Goal: Task Accomplishment & Management: Manage account settings

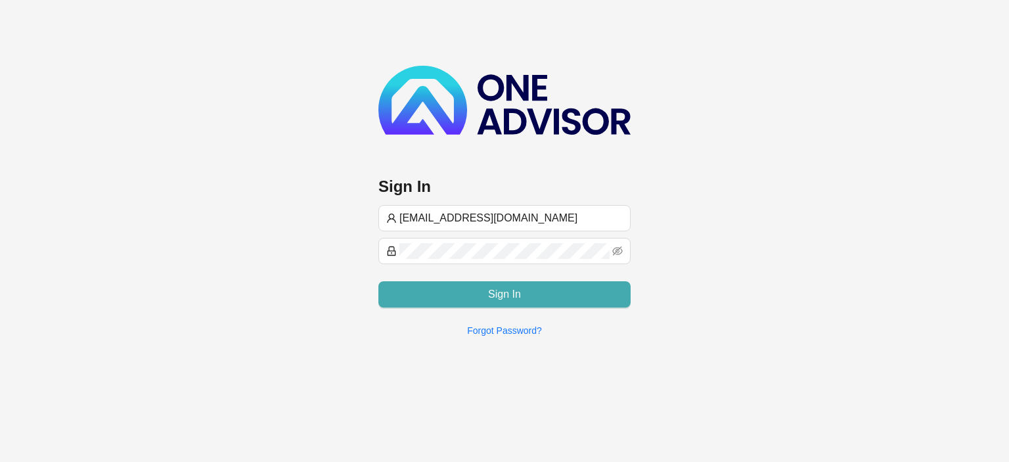
type input "[EMAIL_ADDRESS][DOMAIN_NAME]"
click at [427, 292] on button "Sign In" at bounding box center [504, 294] width 252 height 26
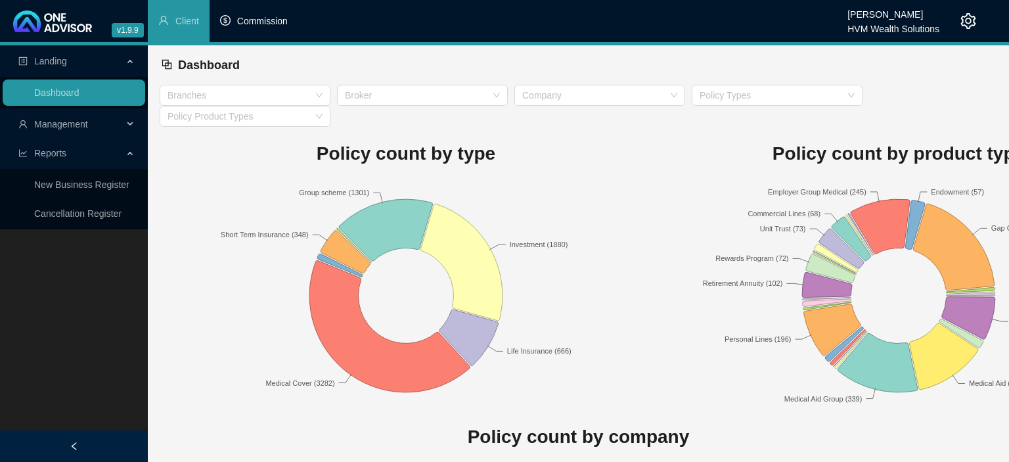
click at [253, 21] on span "Commission" at bounding box center [262, 21] width 51 height 11
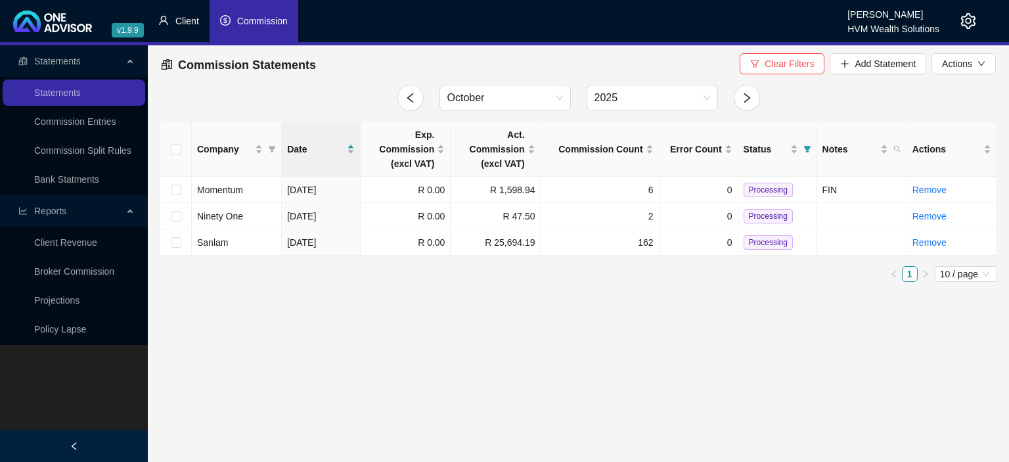
click at [195, 28] on li "Client" at bounding box center [179, 21] width 62 height 42
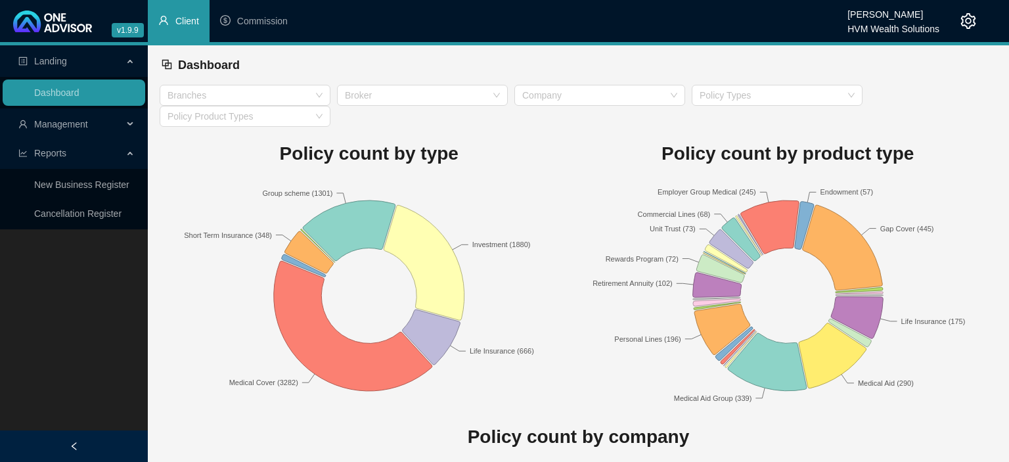
click at [78, 126] on span "Management" at bounding box center [61, 124] width 54 height 11
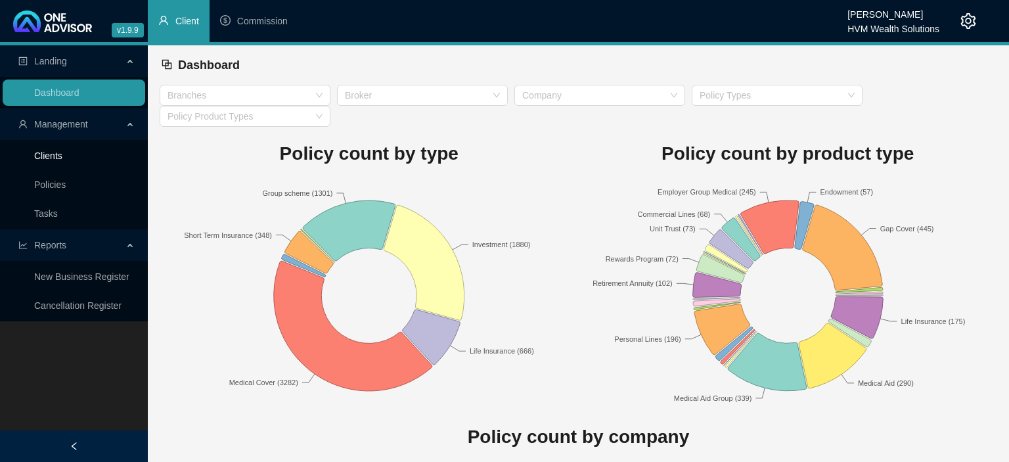
click at [62, 159] on link "Clients" at bounding box center [48, 155] width 28 height 11
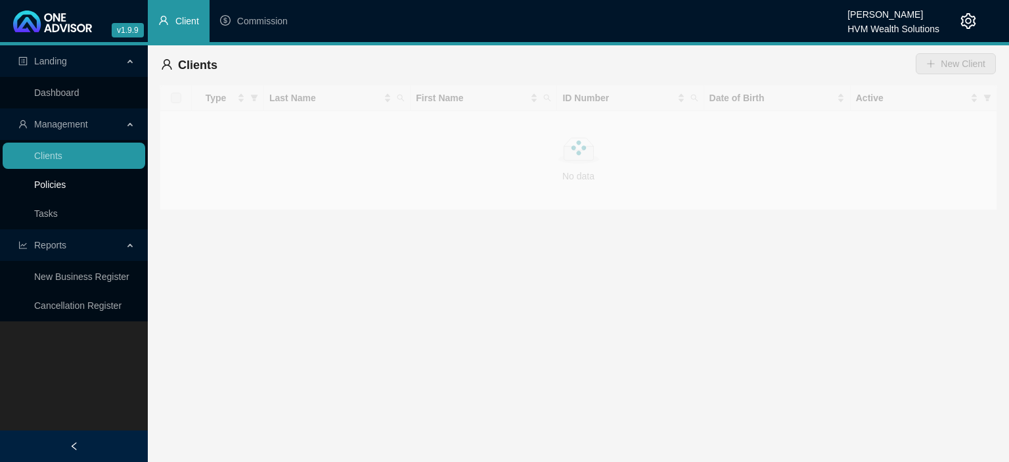
click at [54, 183] on link "Policies" at bounding box center [50, 184] width 32 height 11
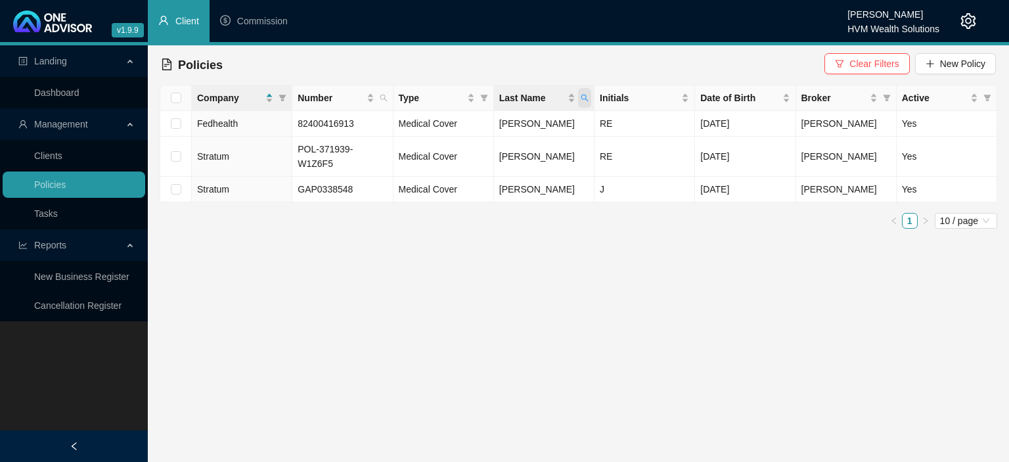
click at [582, 106] on span "Last Name" at bounding box center [584, 98] width 13 height 20
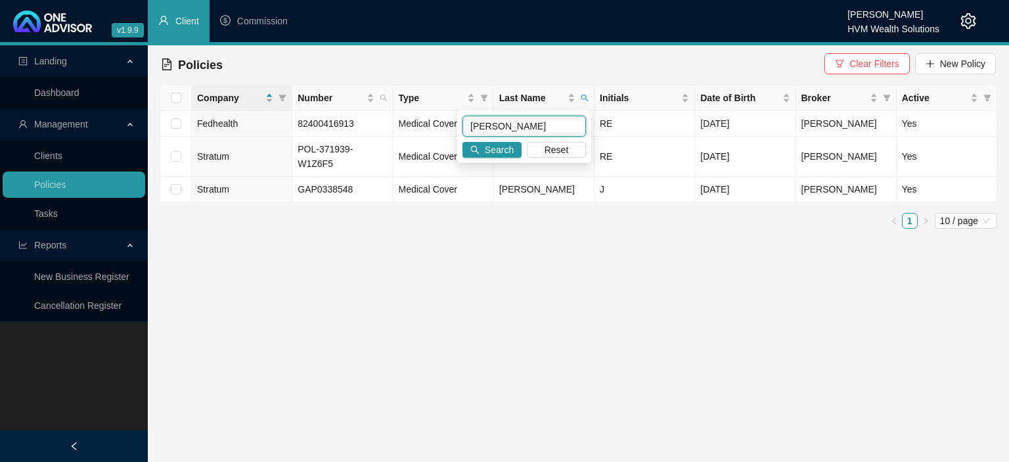
drag, startPoint x: 548, startPoint y: 129, endPoint x: 385, endPoint y: 130, distance: 162.2
click at [462, 130] on input "[PERSON_NAME]" at bounding box center [523, 126] width 123 height 21
type input "Pillay"
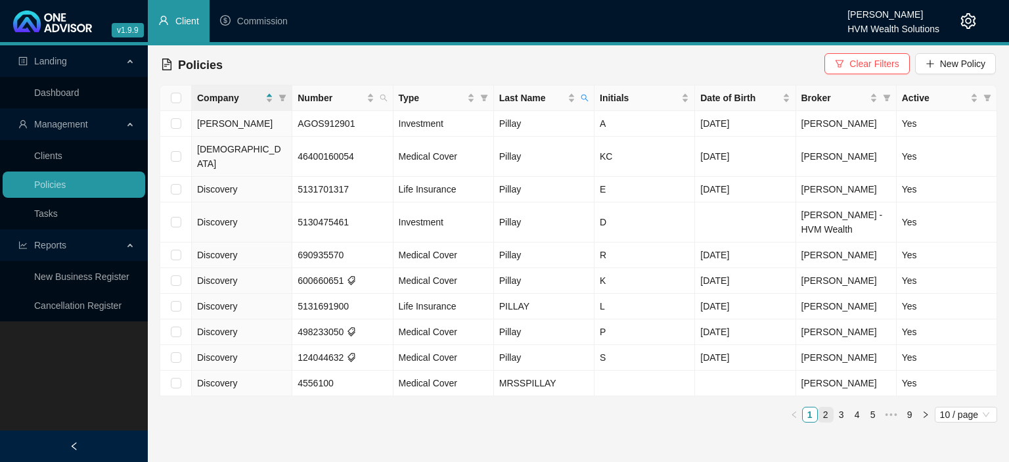
click at [826, 407] on link "2" at bounding box center [825, 414] width 14 height 14
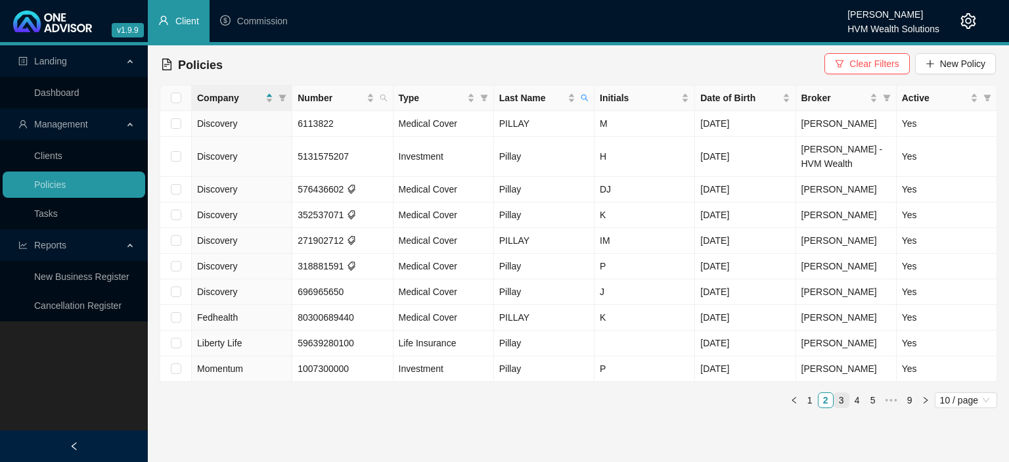
click at [841, 401] on link "3" at bounding box center [841, 400] width 14 height 14
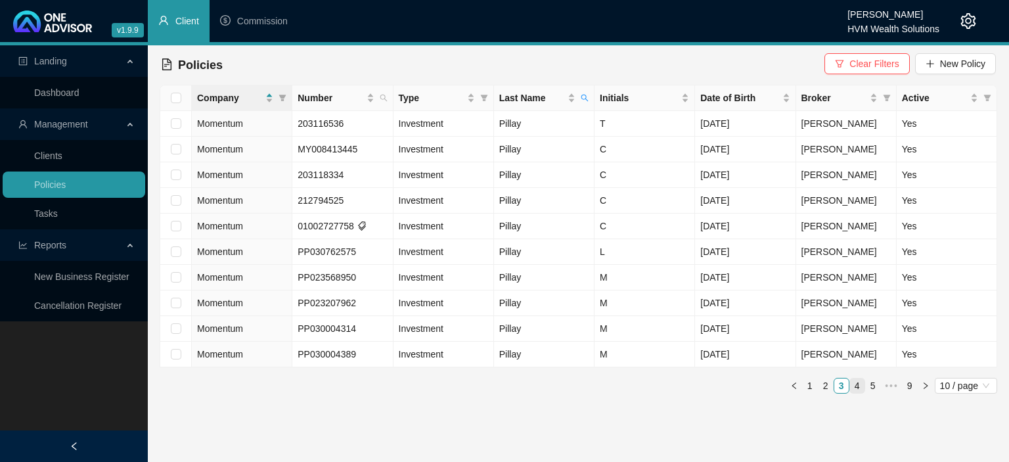
click at [857, 389] on link "4" at bounding box center [857, 385] width 14 height 14
click at [825, 384] on link "3" at bounding box center [825, 385] width 14 height 14
click at [856, 385] on link "4" at bounding box center [857, 385] width 14 height 14
click at [856, 385] on link "5" at bounding box center [857, 385] width 14 height 14
click at [856, 385] on link "6" at bounding box center [857, 385] width 14 height 14
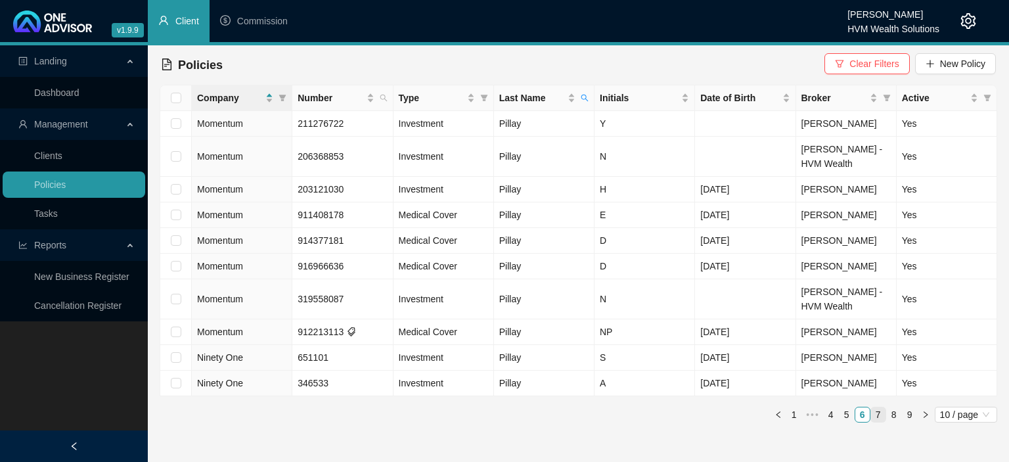
click at [878, 410] on link "7" at bounding box center [878, 414] width 14 height 14
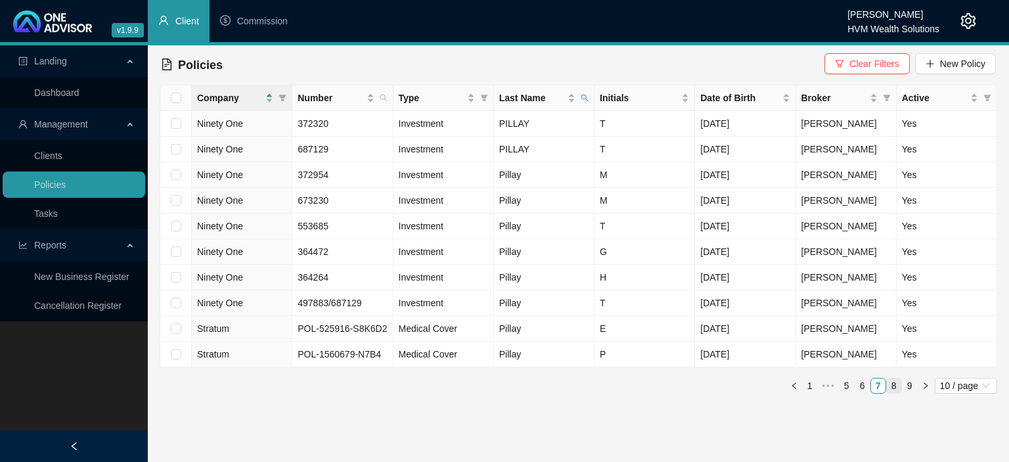
click at [892, 383] on link "8" at bounding box center [893, 385] width 14 height 14
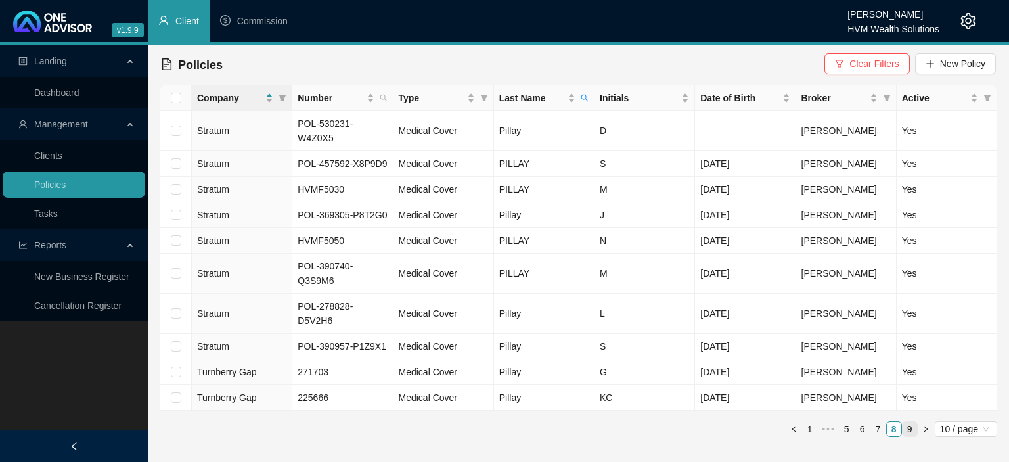
click at [905, 422] on link "9" at bounding box center [909, 429] width 14 height 14
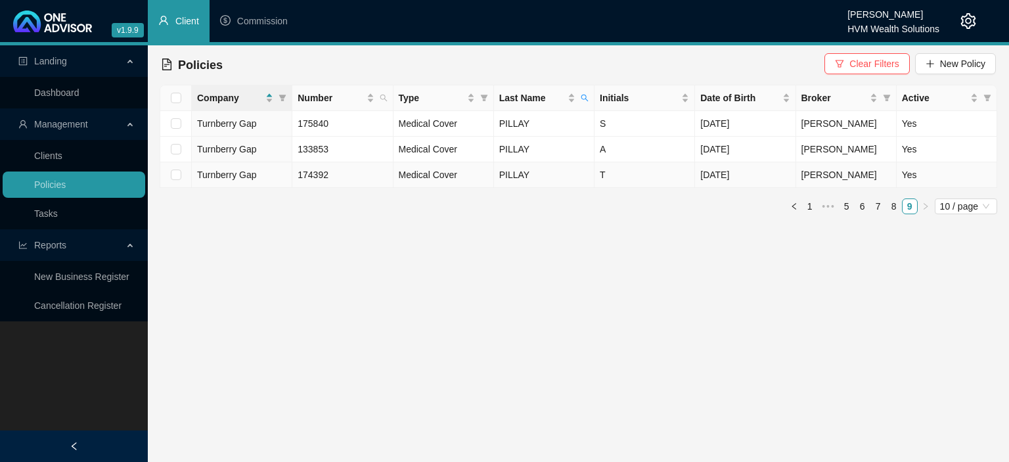
click at [634, 177] on td "T" at bounding box center [644, 175] width 100 height 26
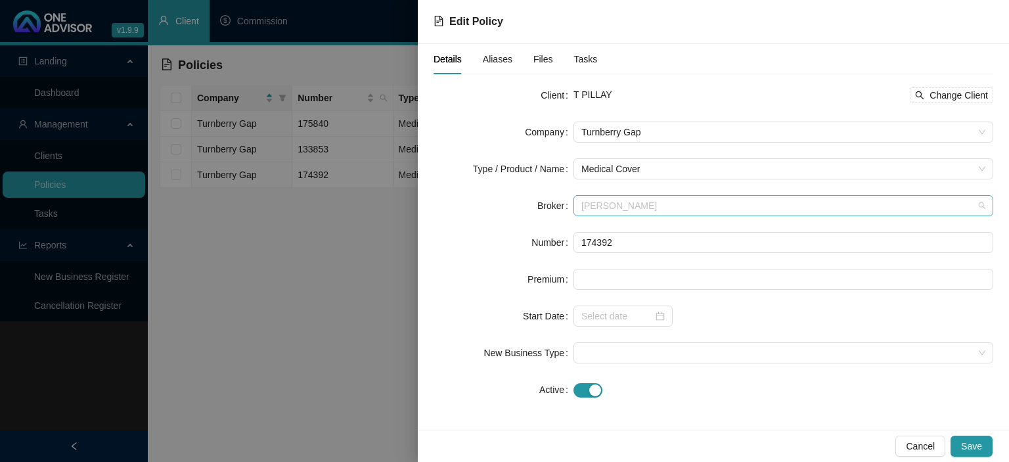
click at [609, 205] on span "[PERSON_NAME]" at bounding box center [783, 206] width 404 height 20
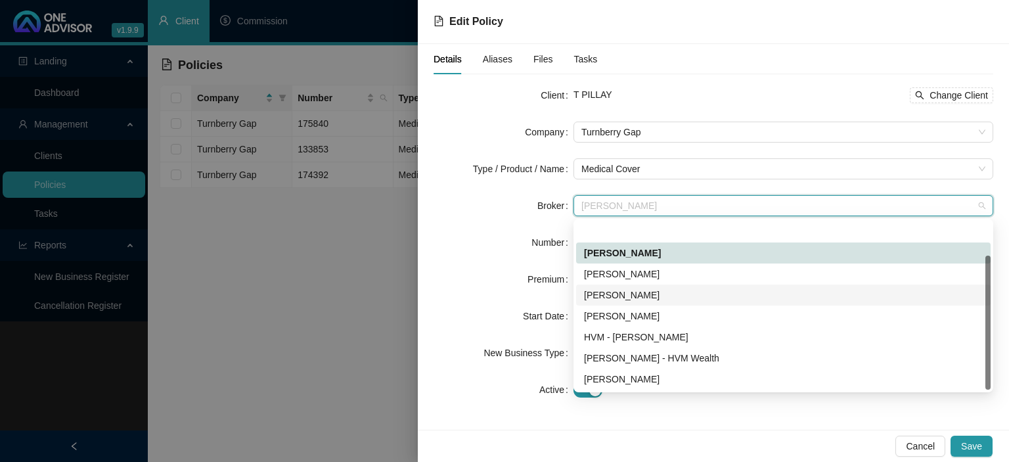
scroll to position [42, 0]
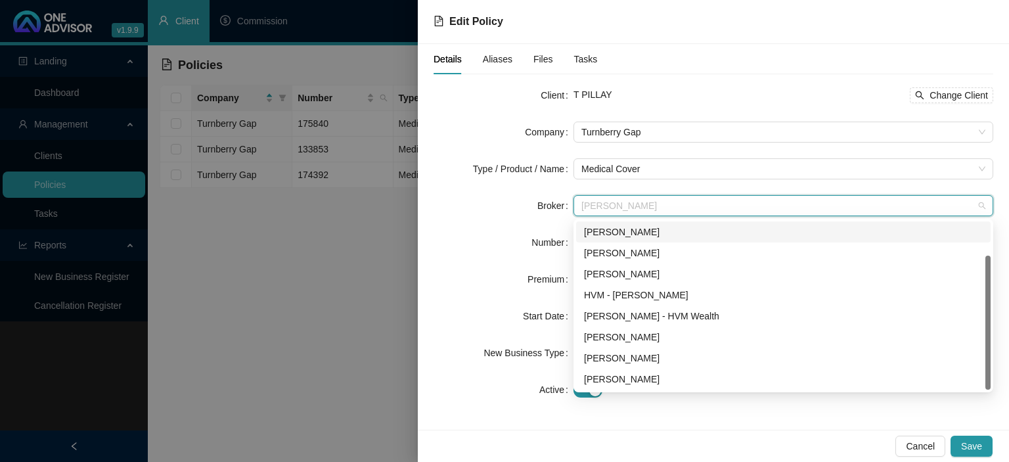
click at [989, 238] on div at bounding box center [987, 305] width 5 height 168
click at [668, 253] on div "[PERSON_NAME]" at bounding box center [783, 253] width 399 height 14
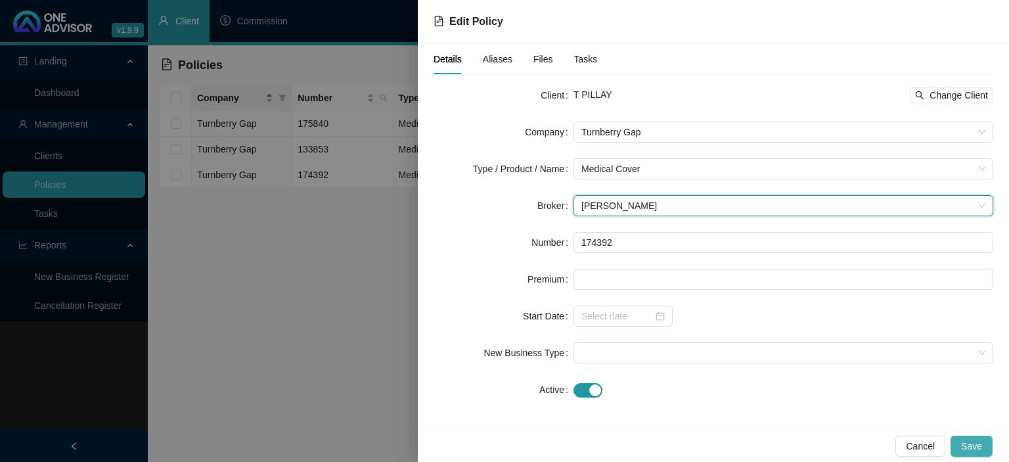
click at [973, 452] on span "Save" at bounding box center [971, 446] width 21 height 14
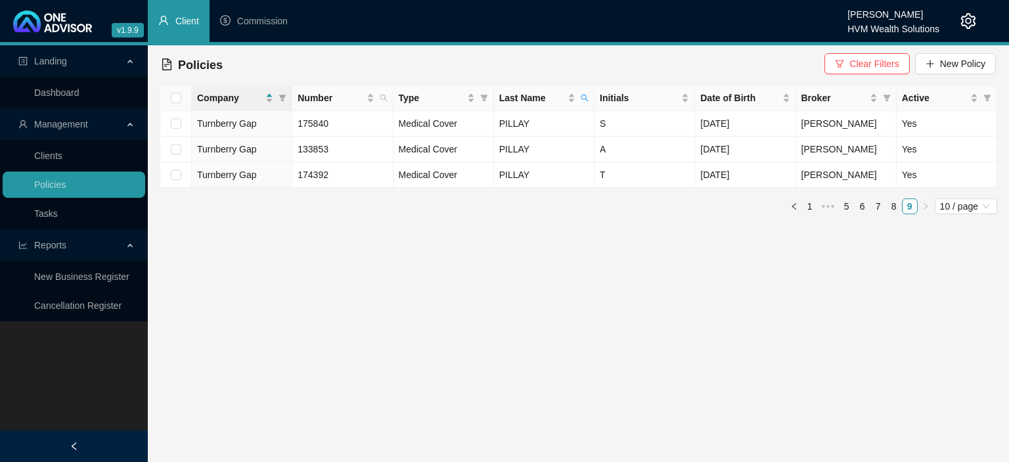
click at [966, 17] on icon "setting" at bounding box center [968, 21] width 16 height 16
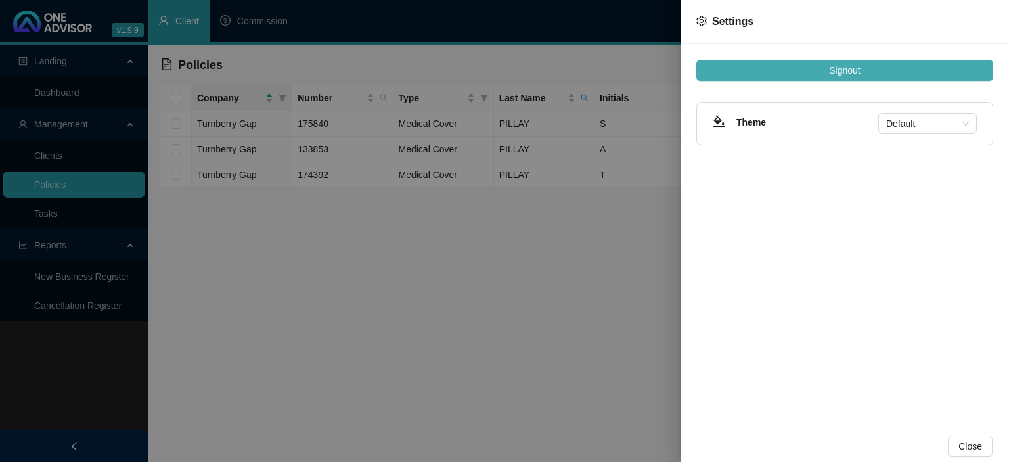
click at [773, 73] on button "Signout" at bounding box center [844, 70] width 297 height 21
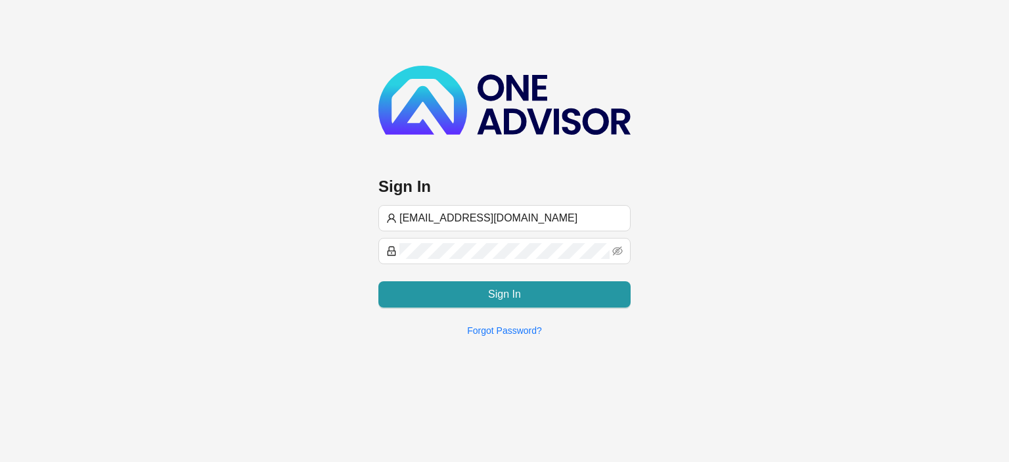
type input "[EMAIL_ADDRESS][DOMAIN_NAME]"
